Goal: Task Accomplishment & Management: Use online tool/utility

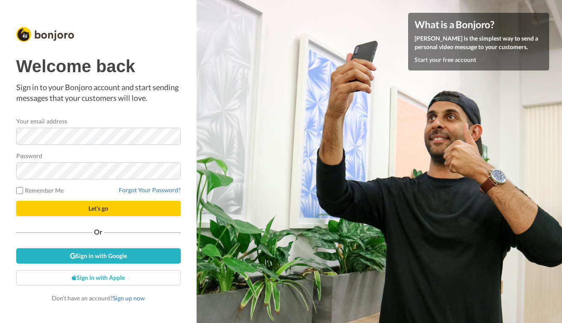
click at [125, 208] on button "Let's go" at bounding box center [98, 208] width 165 height 15
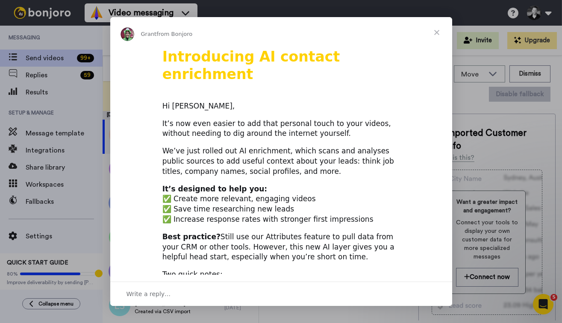
click at [436, 30] on span "Close" at bounding box center [437, 32] width 31 height 31
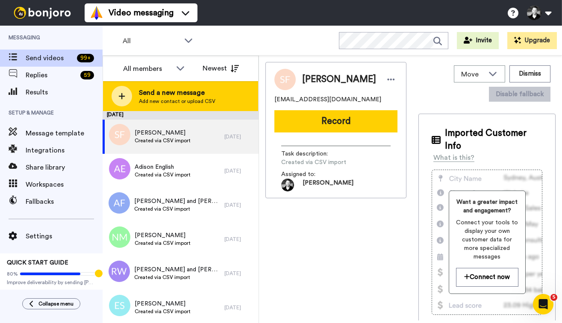
click at [144, 93] on span "Send a new message" at bounding box center [177, 93] width 77 height 10
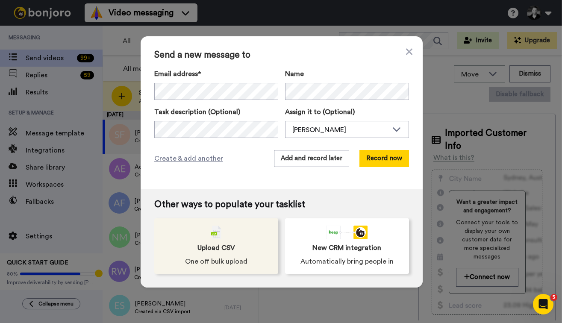
click at [207, 252] on span "Upload CSV" at bounding box center [217, 248] width 38 height 10
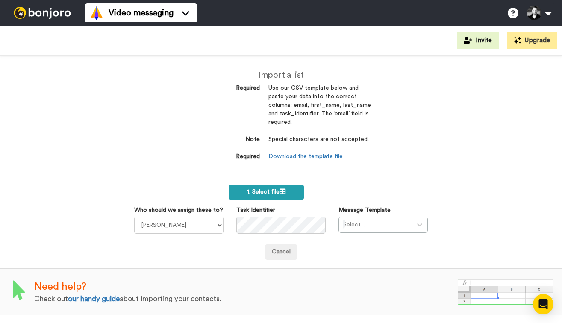
click at [274, 189] on span "1. Select file" at bounding box center [266, 192] width 38 height 6
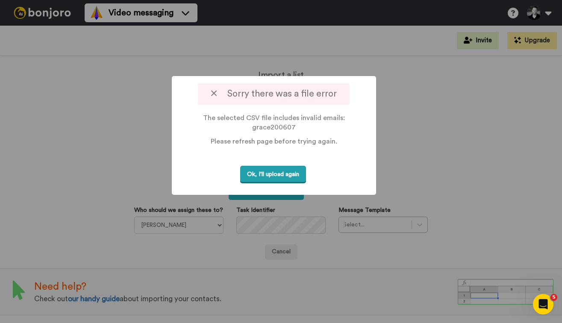
click at [251, 176] on button "Ok, I'll upload again" at bounding box center [273, 175] width 66 height 18
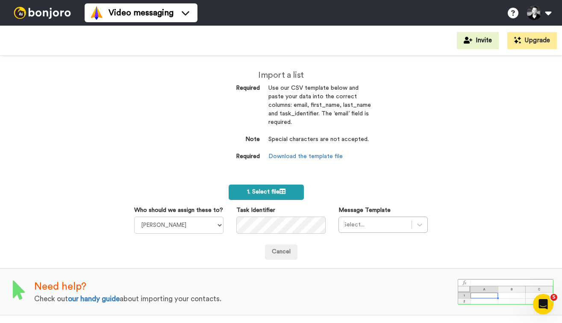
click at [260, 191] on span "1. Select file" at bounding box center [266, 192] width 38 height 6
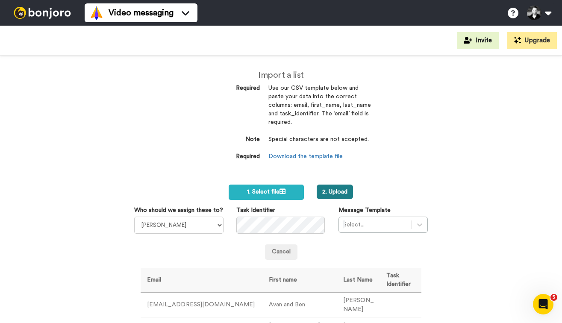
click at [338, 189] on button "2. Upload" at bounding box center [335, 192] width 36 height 15
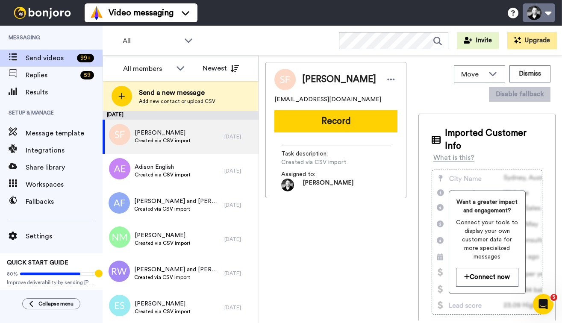
click at [541, 14] on button at bounding box center [539, 12] width 33 height 19
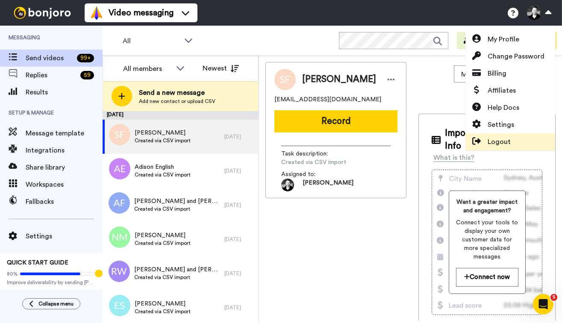
click at [493, 141] on span "Logout" at bounding box center [499, 142] width 23 height 10
